Goal: Find specific page/section: Find specific page/section

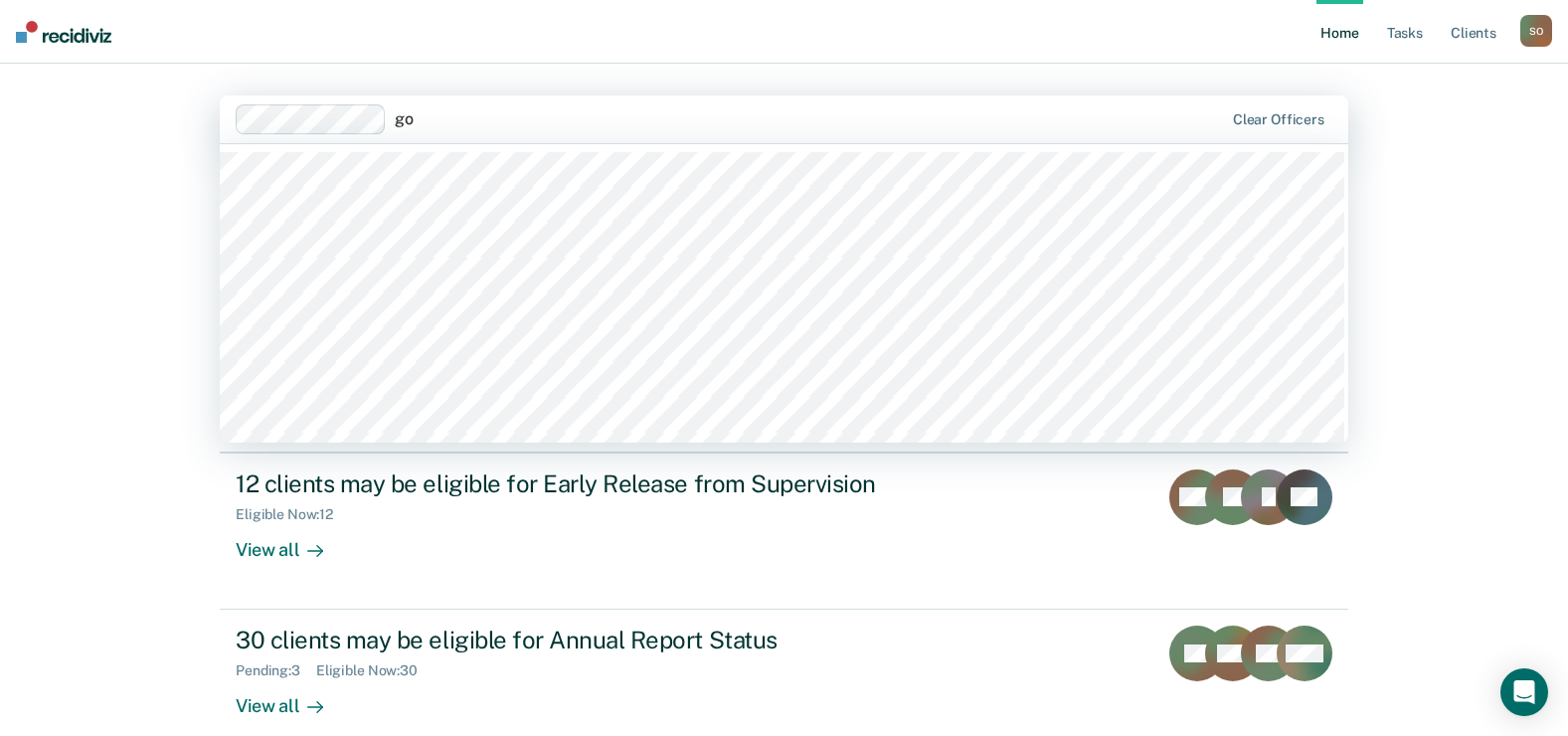
type input "g"
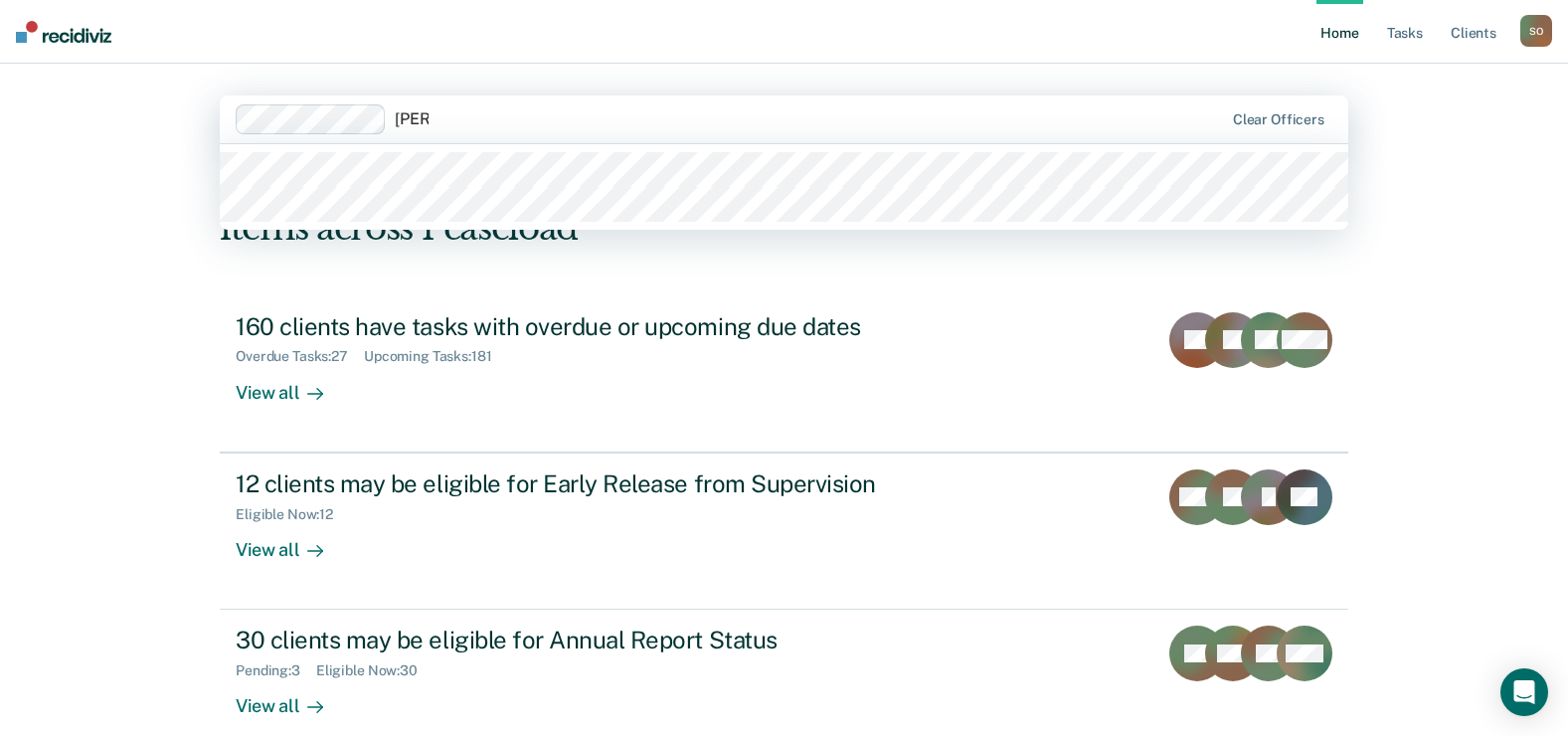
type input "joanna"
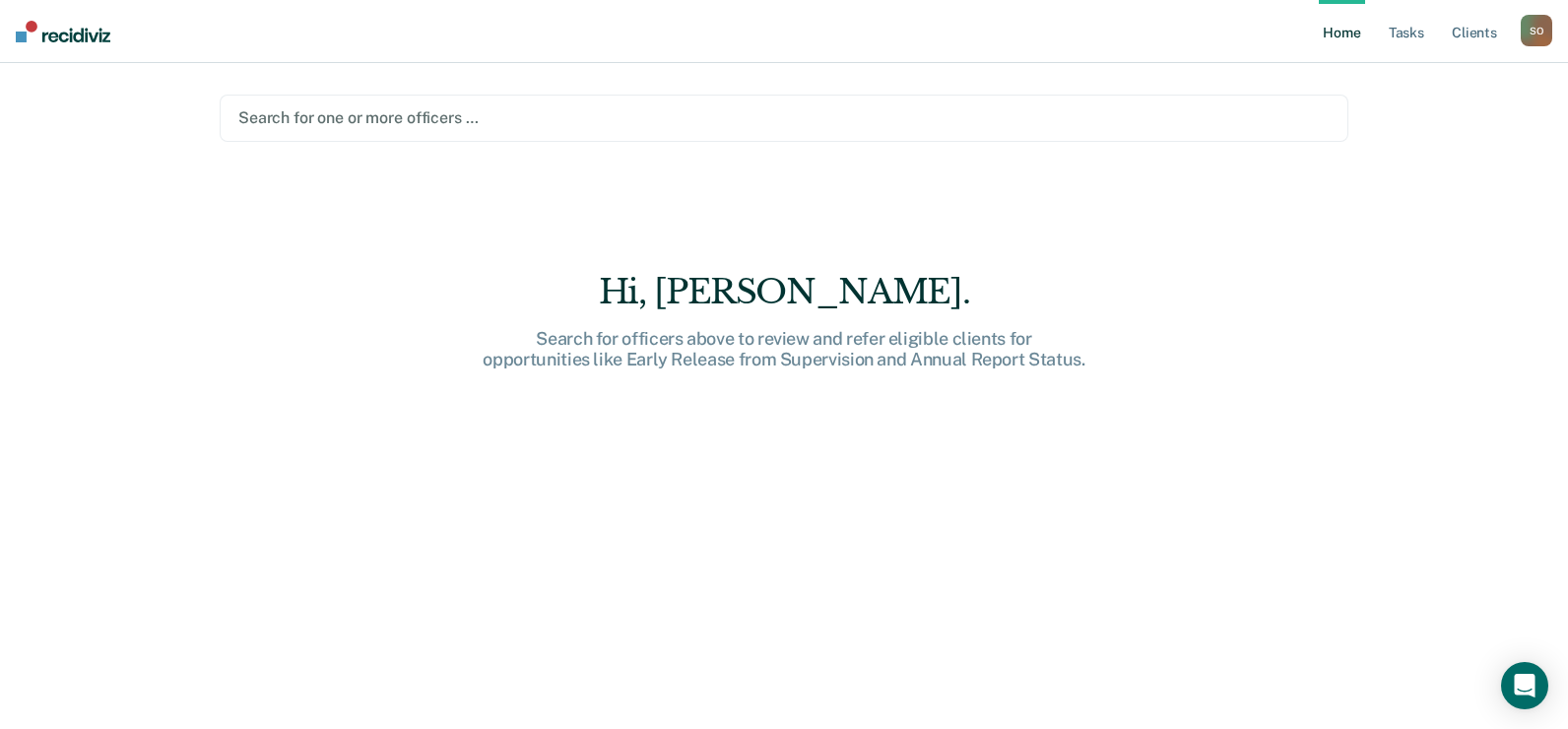
click at [362, 119] on div at bounding box center [784, 117] width 1091 height 23
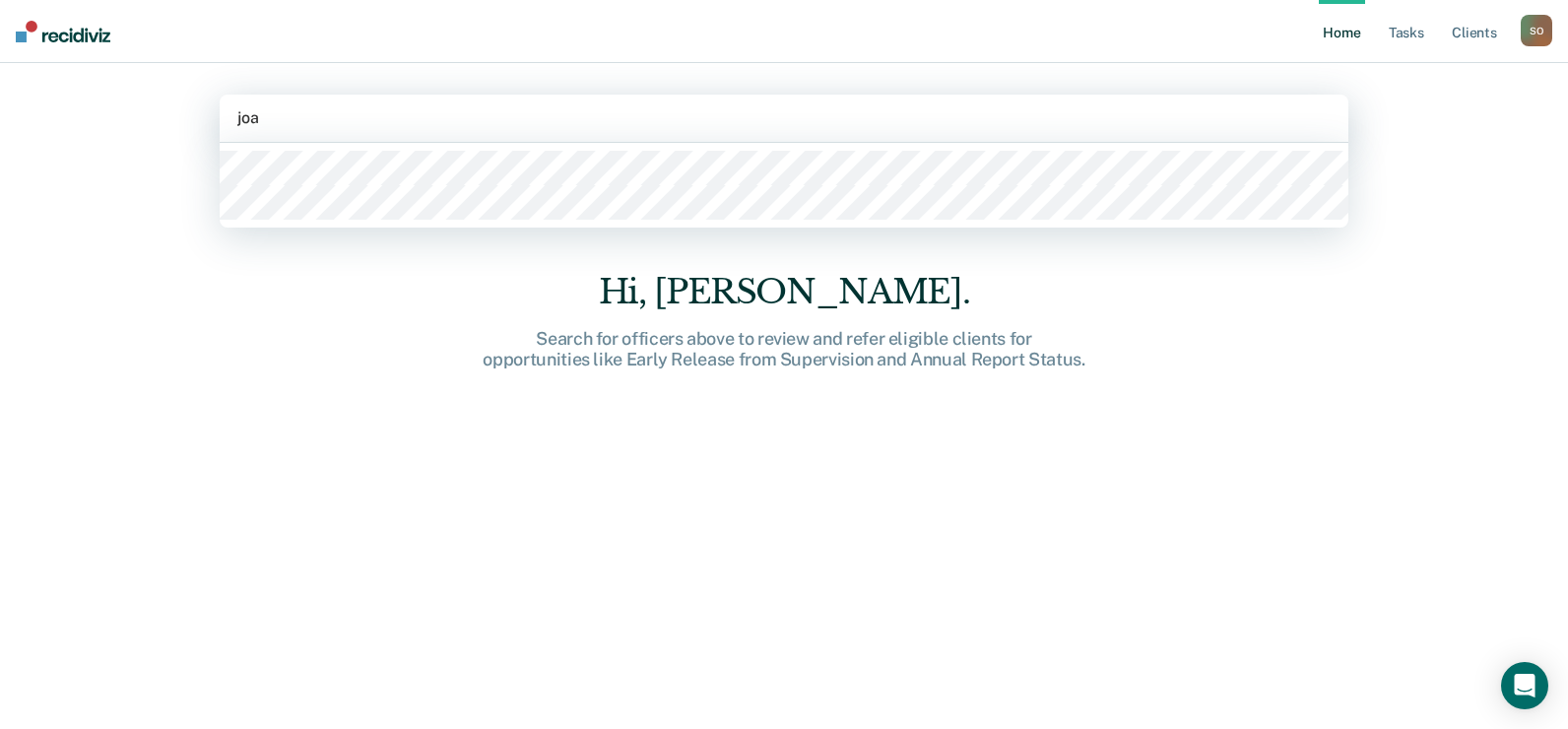
type input "joan"
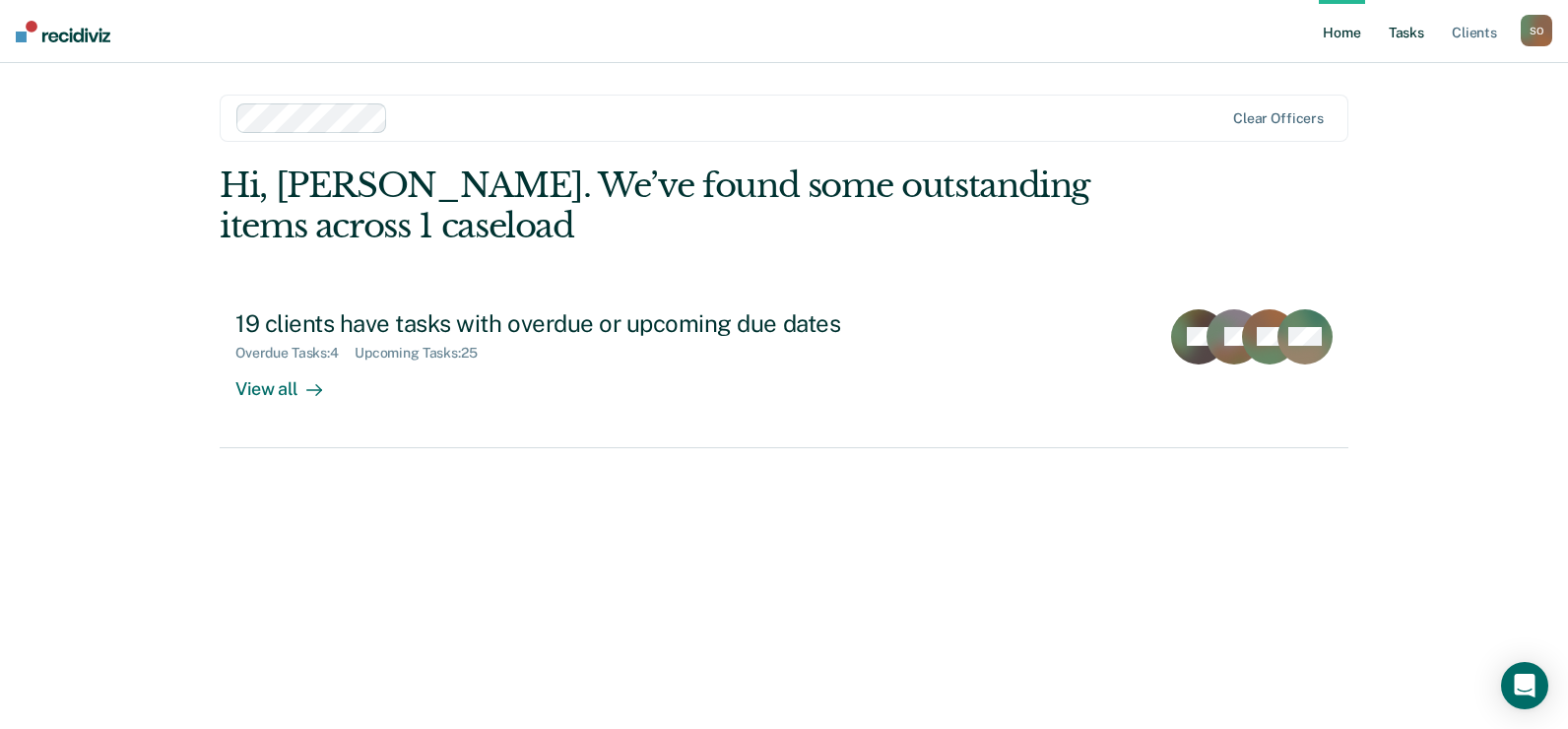
click at [1417, 40] on link "Tasks" at bounding box center [1407, 32] width 44 height 63
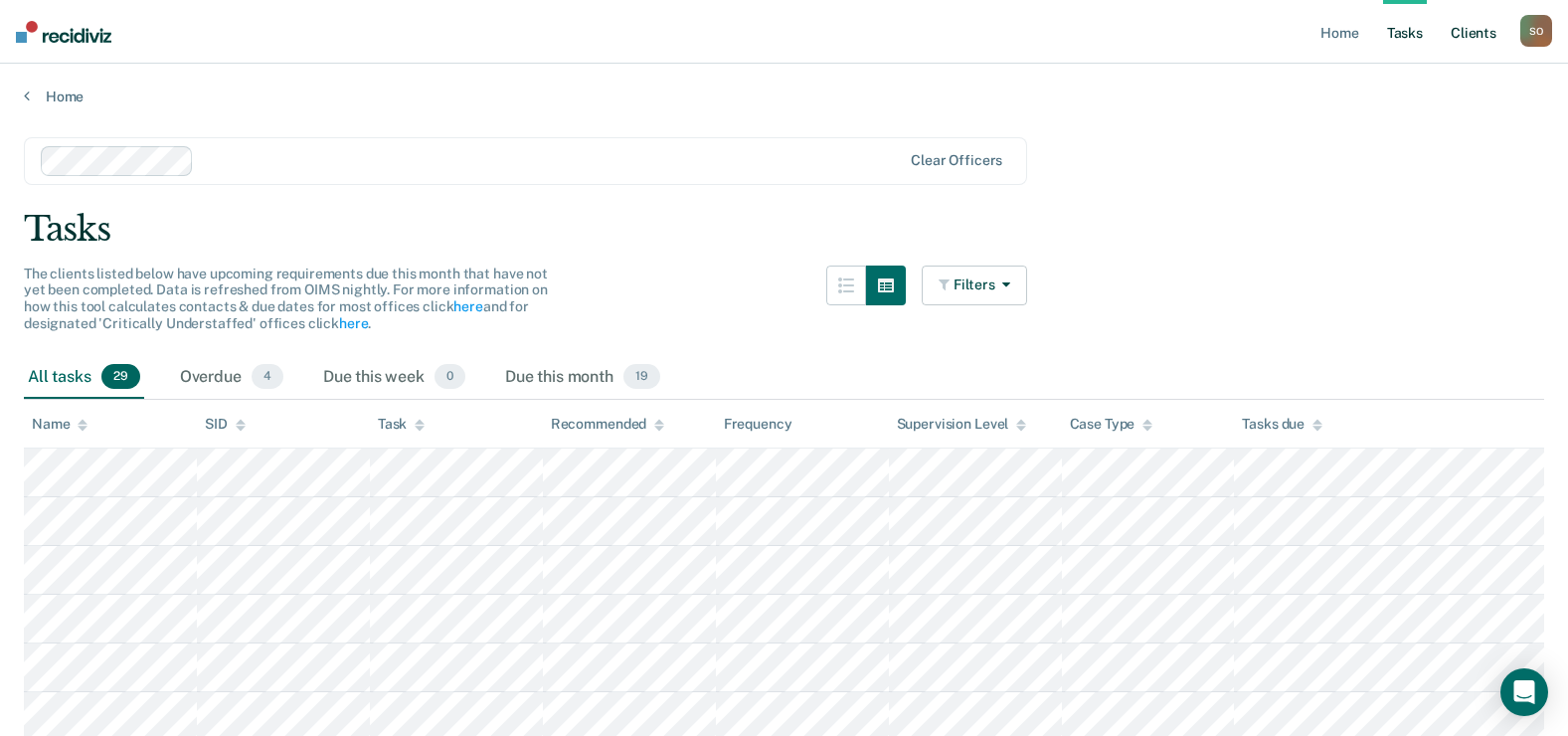
click at [1465, 36] on link "Client s" at bounding box center [1473, 32] width 54 height 64
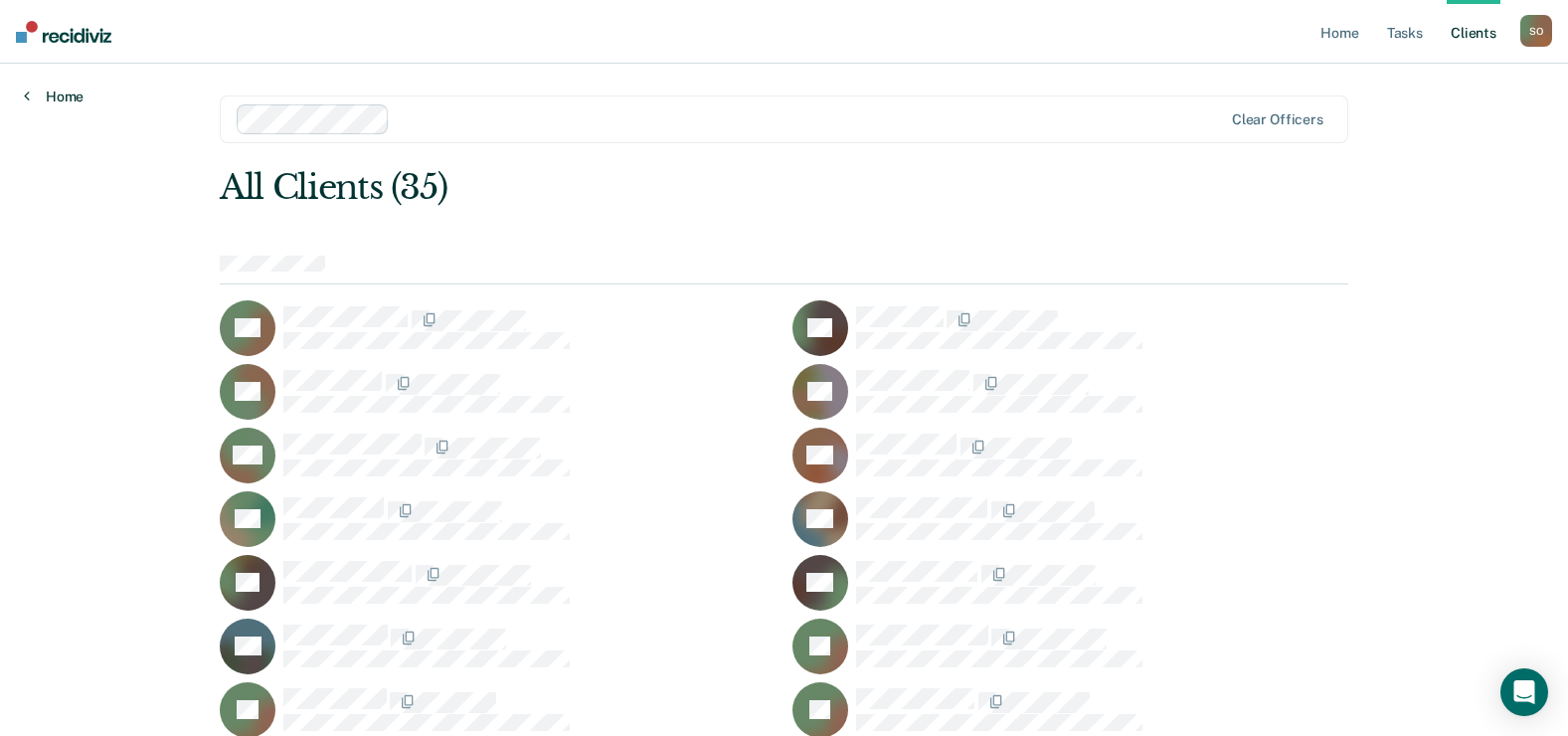
click at [70, 92] on link "Home" at bounding box center [54, 96] width 60 height 18
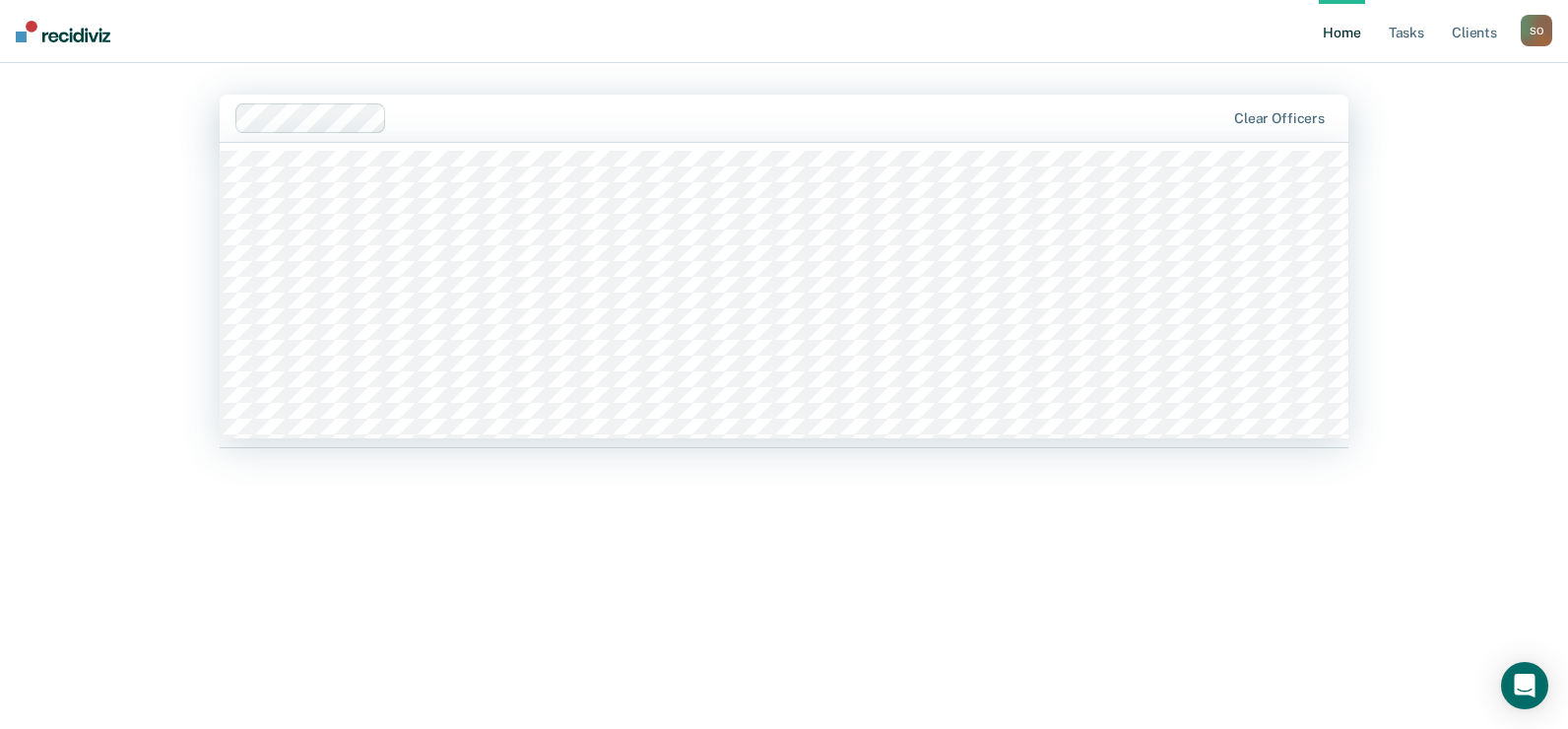
click at [421, 115] on div at bounding box center [809, 117] width 829 height 23
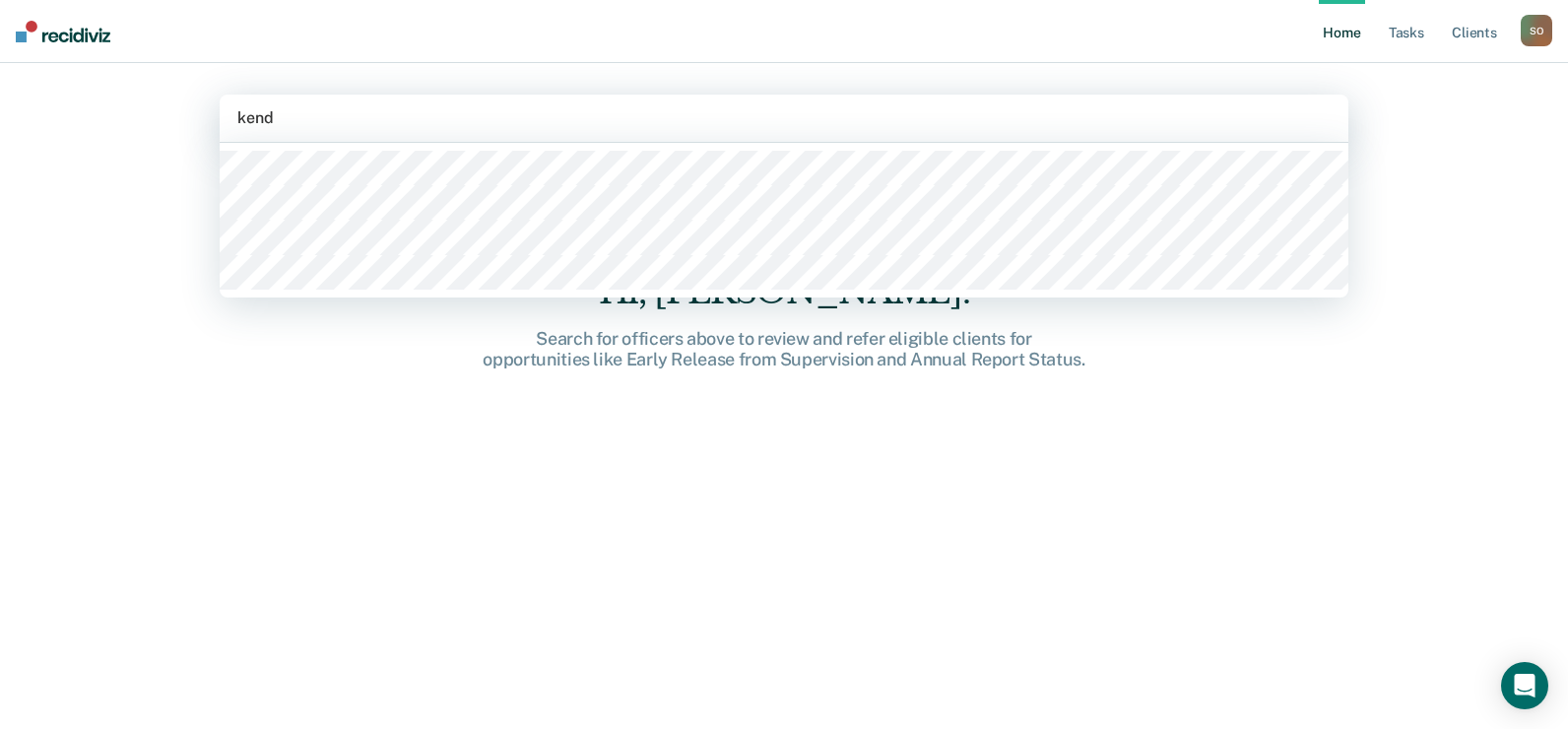
type input "[PERSON_NAME]"
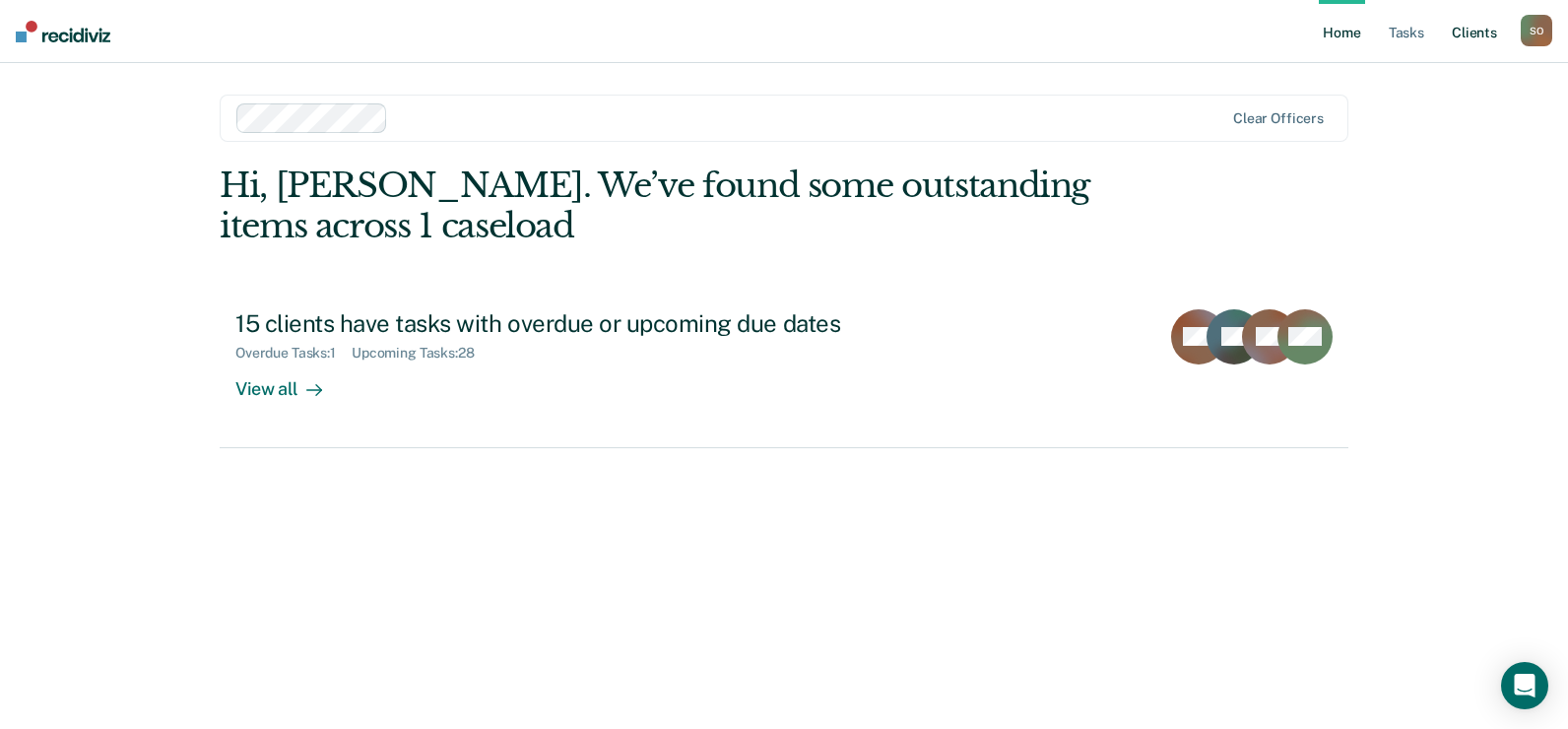
click at [1464, 33] on link "Client s" at bounding box center [1474, 32] width 53 height 63
